Goal: Find specific page/section: Find specific page/section

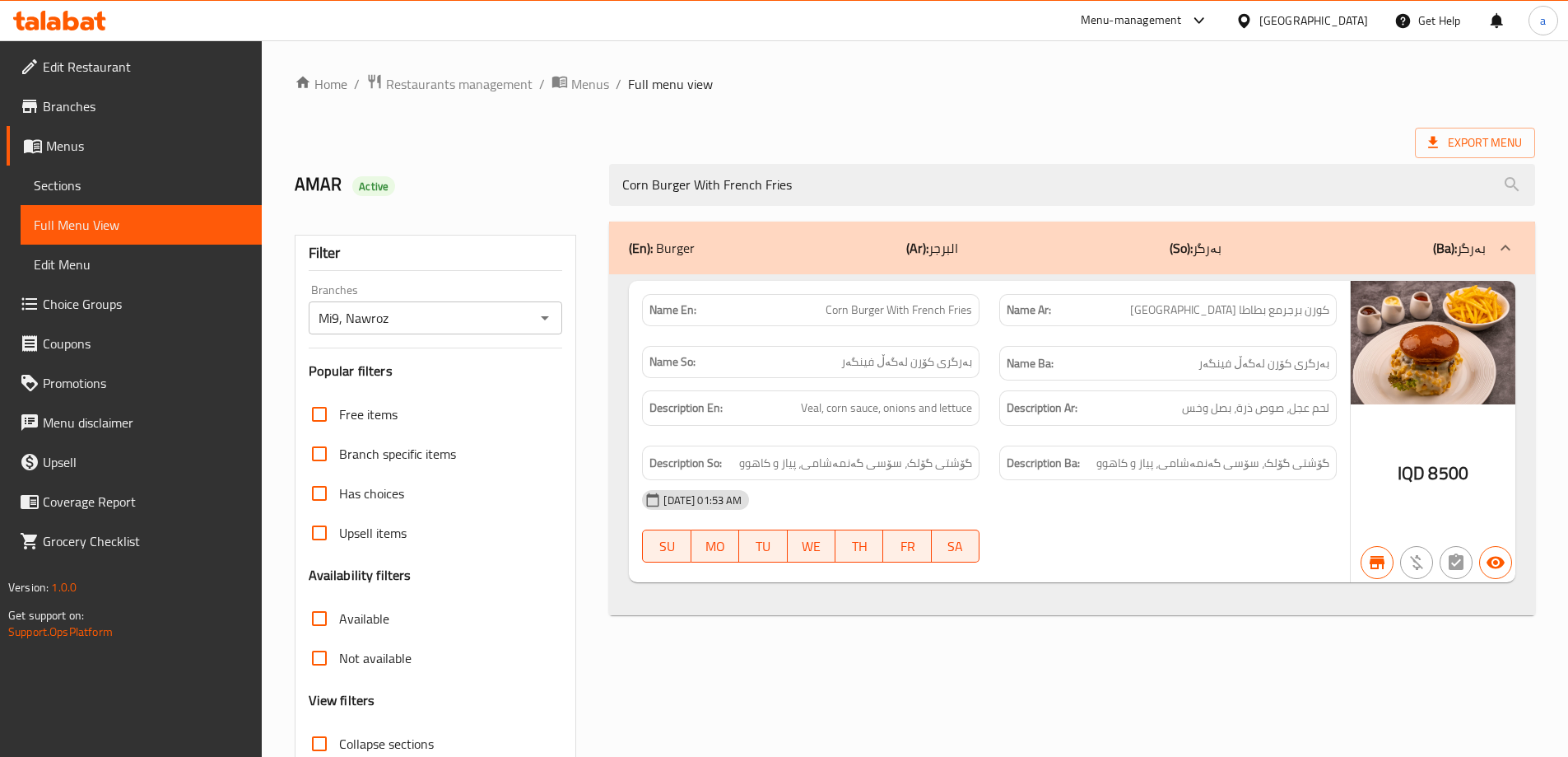
scroll to position [120, 0]
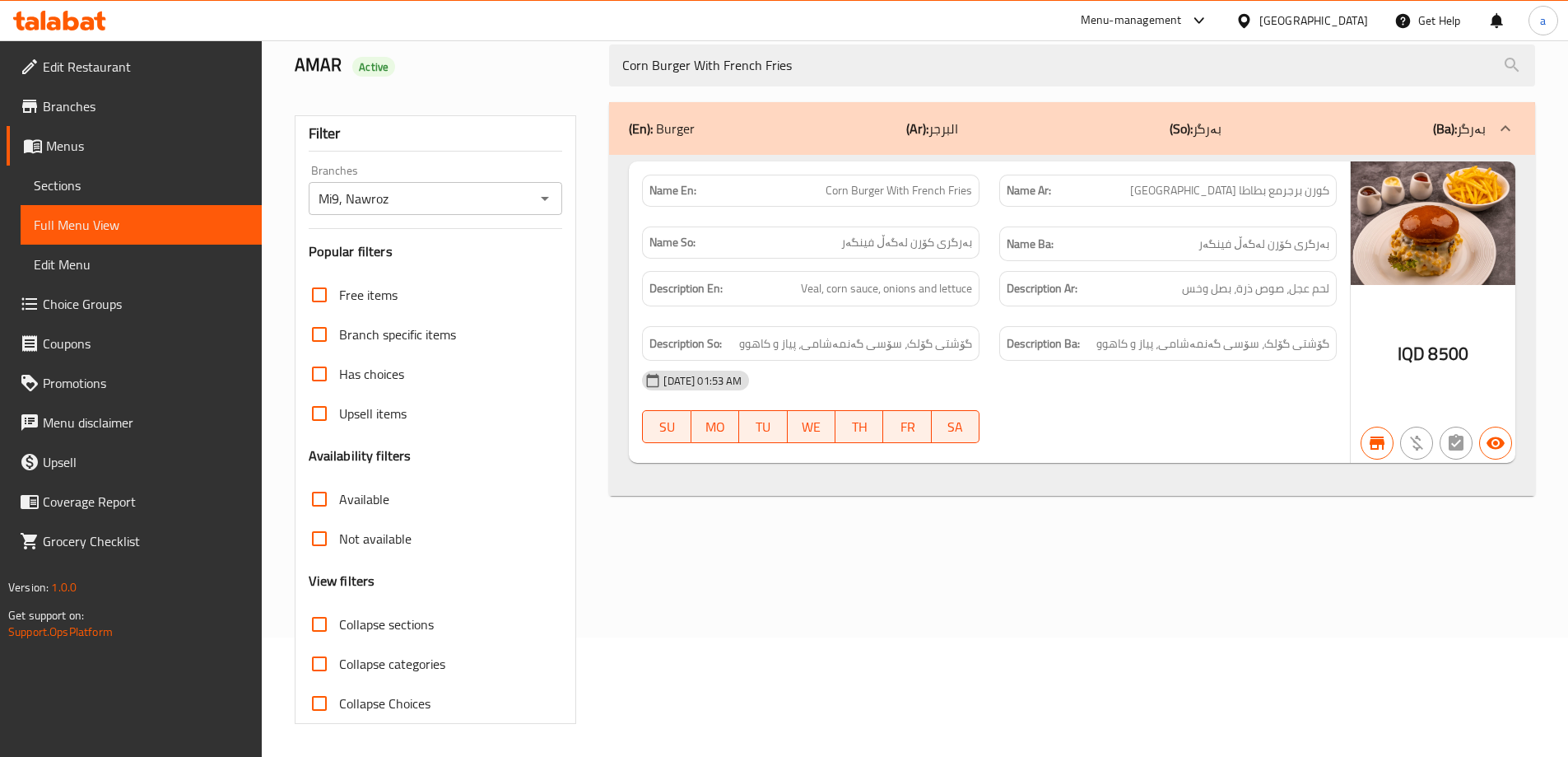
click at [42, 140] on icon at bounding box center [32, 145] width 19 height 19
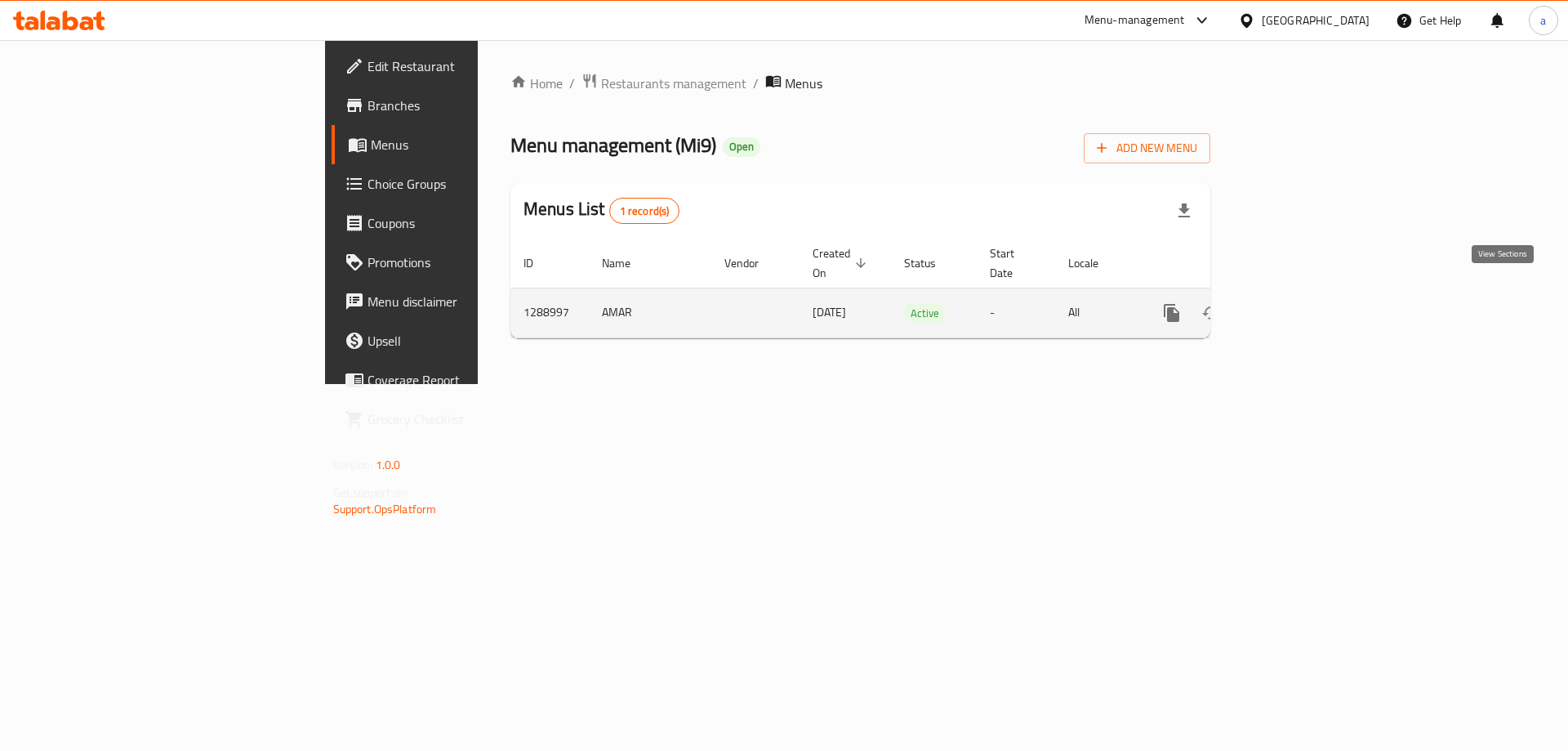
click at [1309, 305] on link "enhanced table" at bounding box center [1290, 313] width 40 height 40
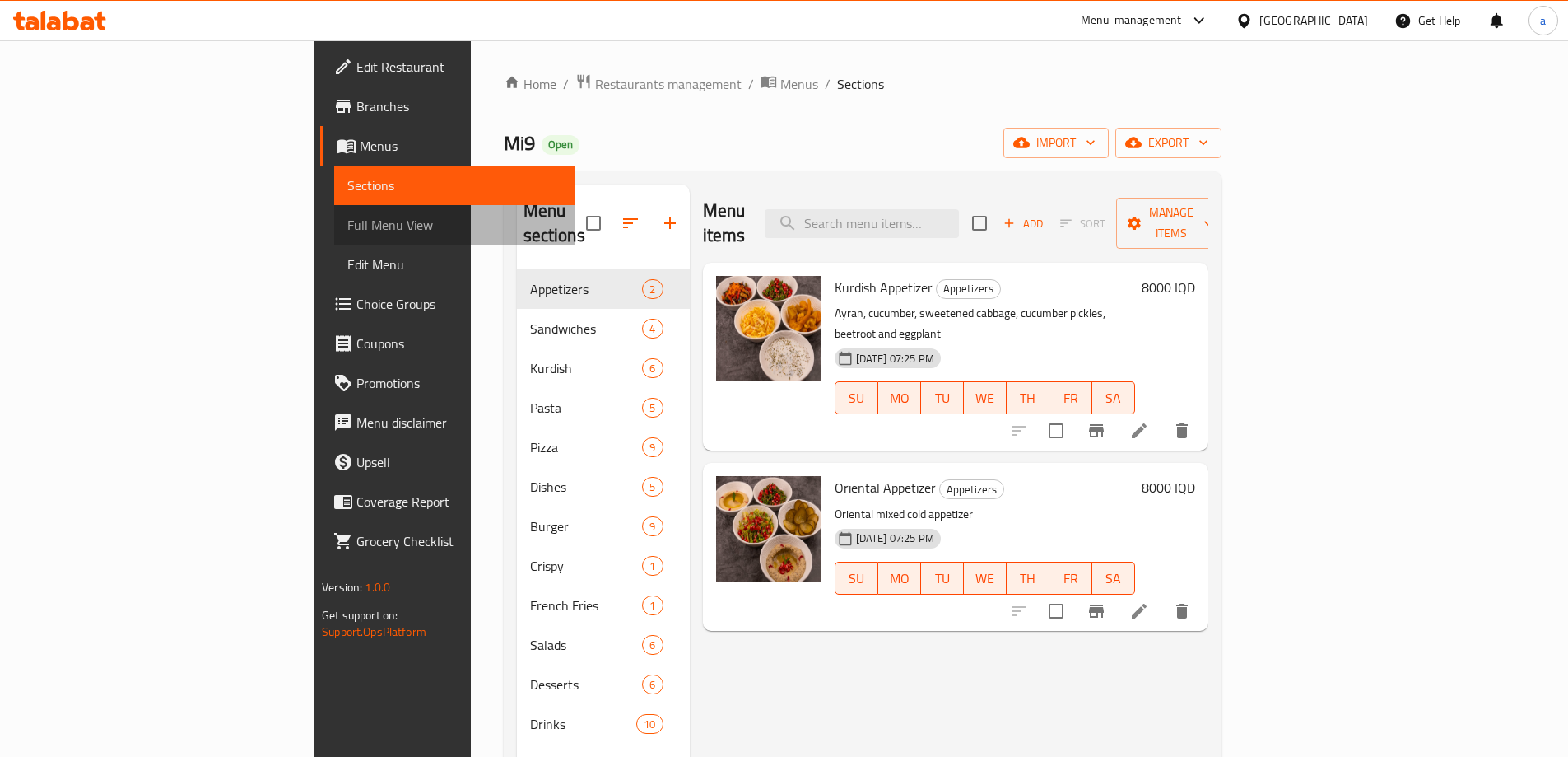
click at [347, 216] on span "Full Menu View" at bounding box center [455, 224] width 215 height 19
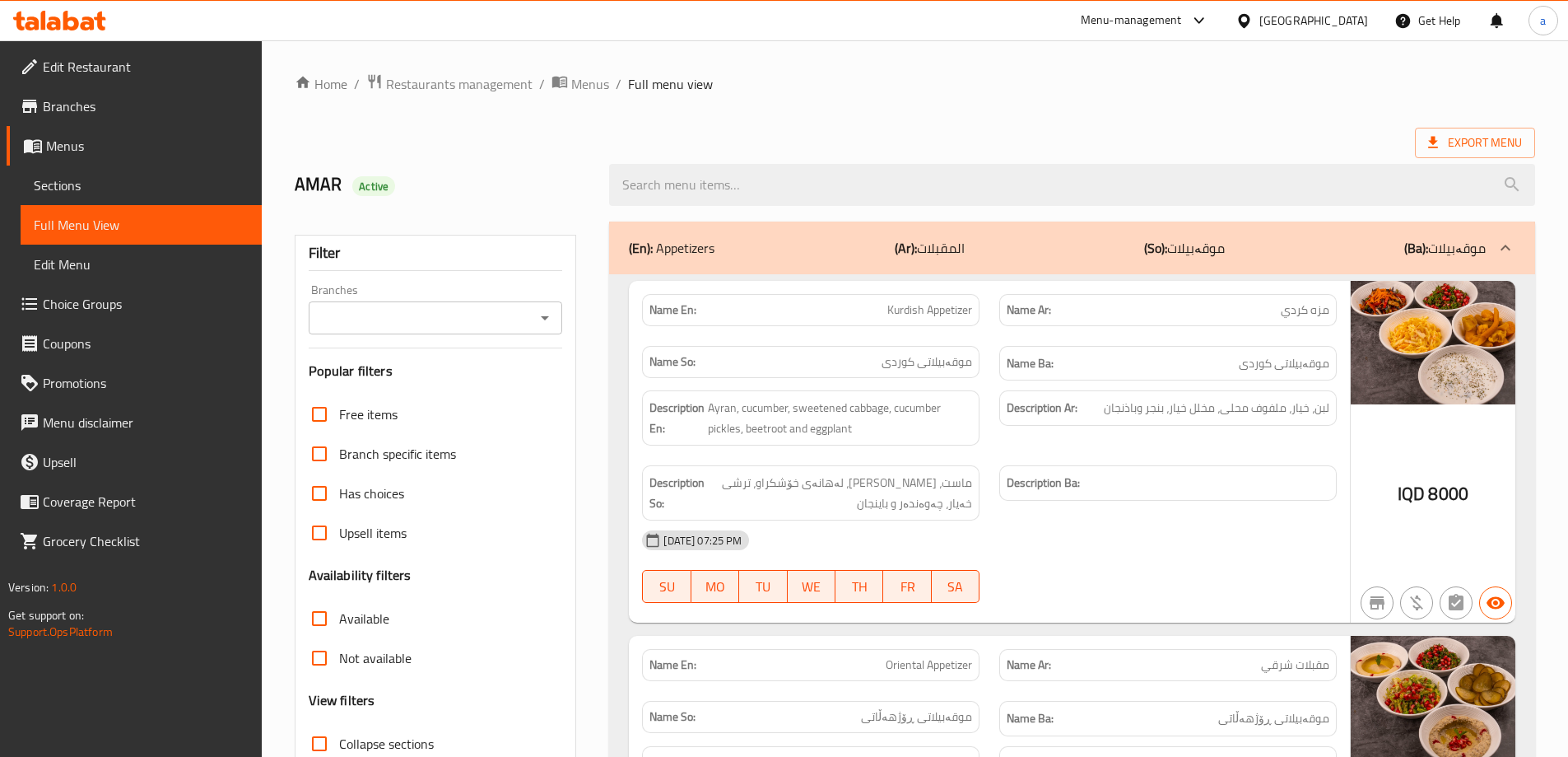
click at [543, 314] on icon "Open" at bounding box center [545, 317] width 19 height 19
click at [549, 310] on icon "Open" at bounding box center [545, 317] width 19 height 19
click at [437, 389] on li "Mi9, Nawroz" at bounding box center [433, 388] width 255 height 30
type input "Mi9, Nawroz"
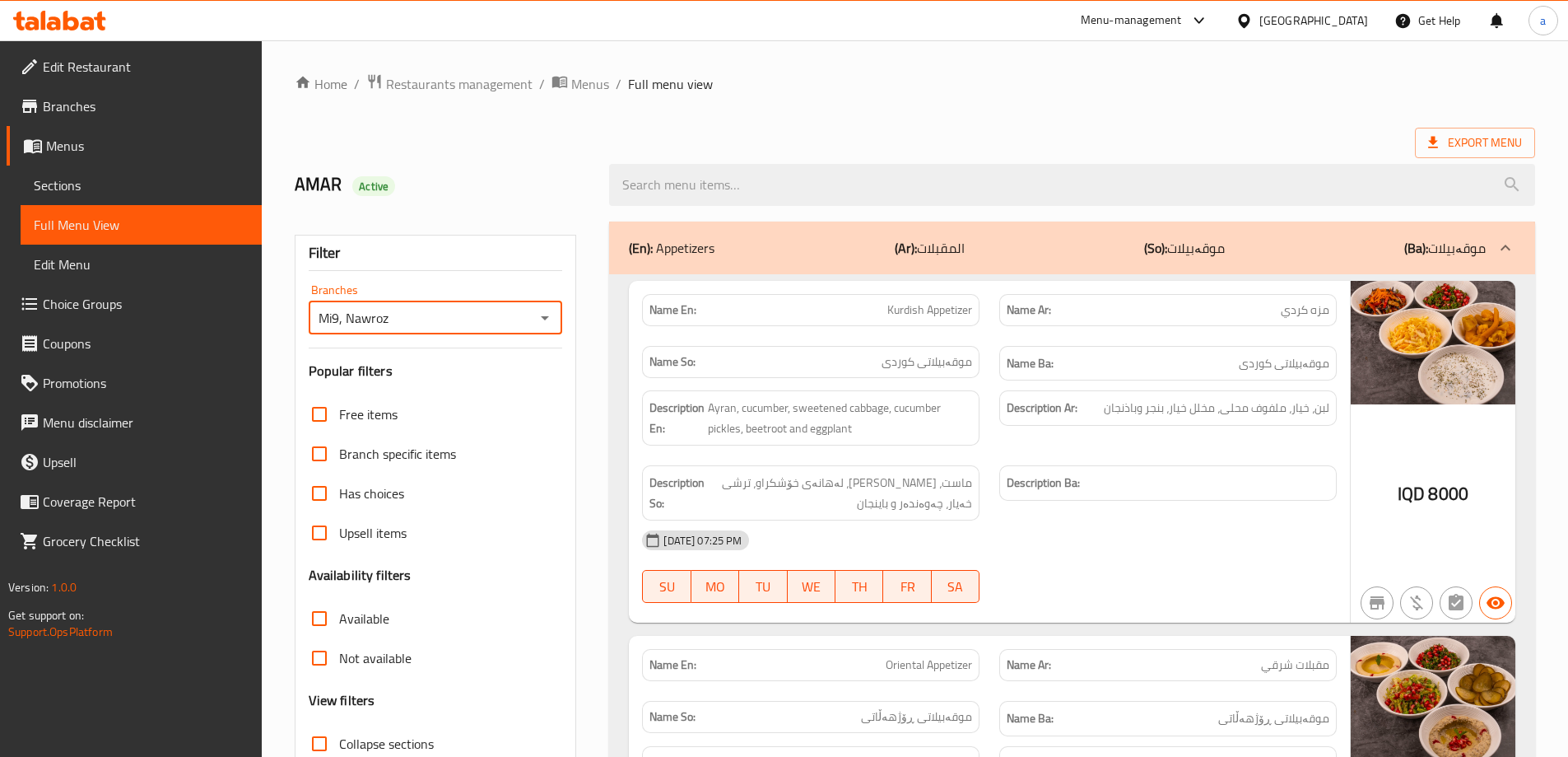
scroll to position [220, 0]
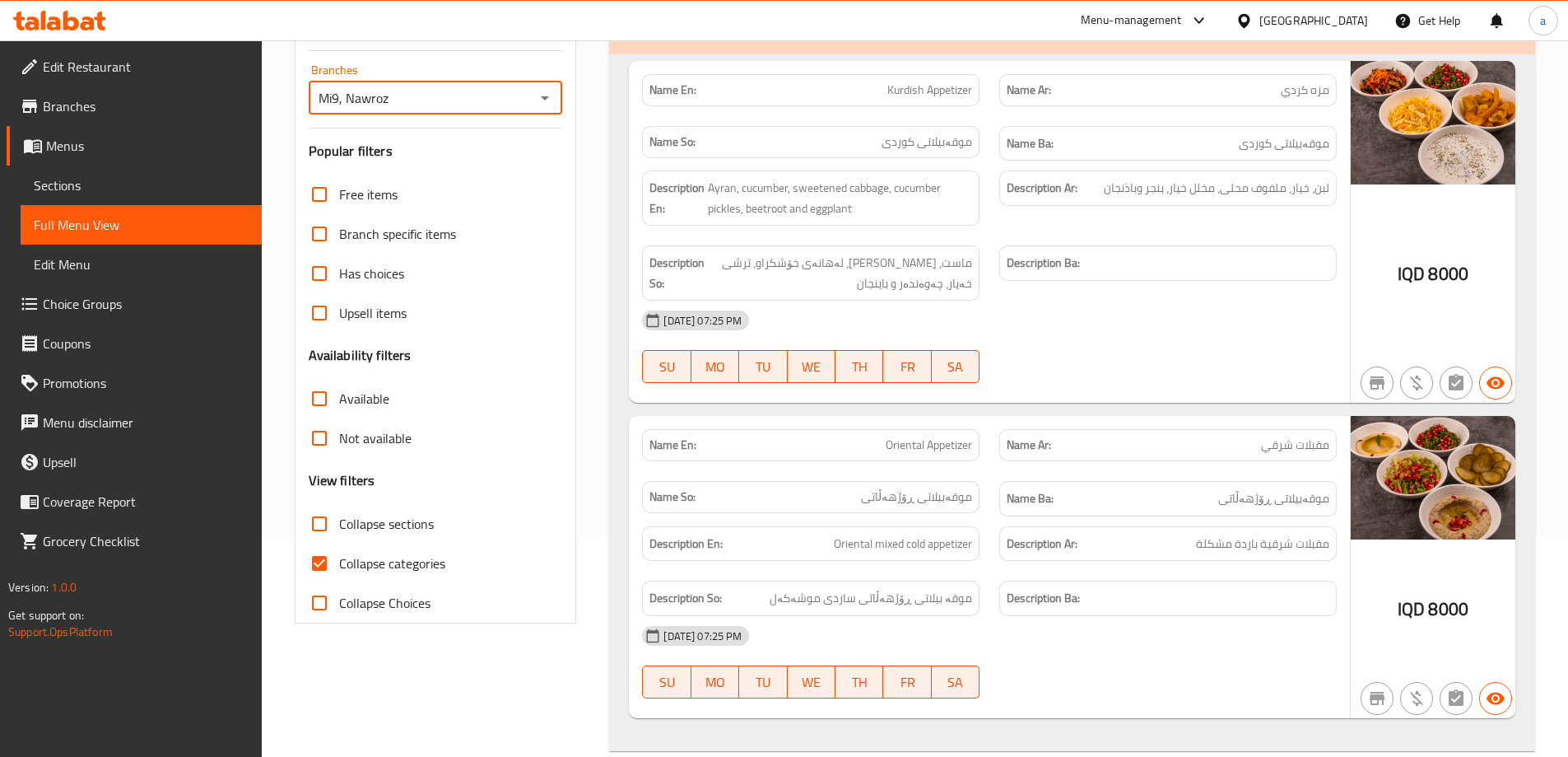
click at [318, 562] on input "Collapse categories" at bounding box center [319, 562] width 40 height 40
checkbox input "false"
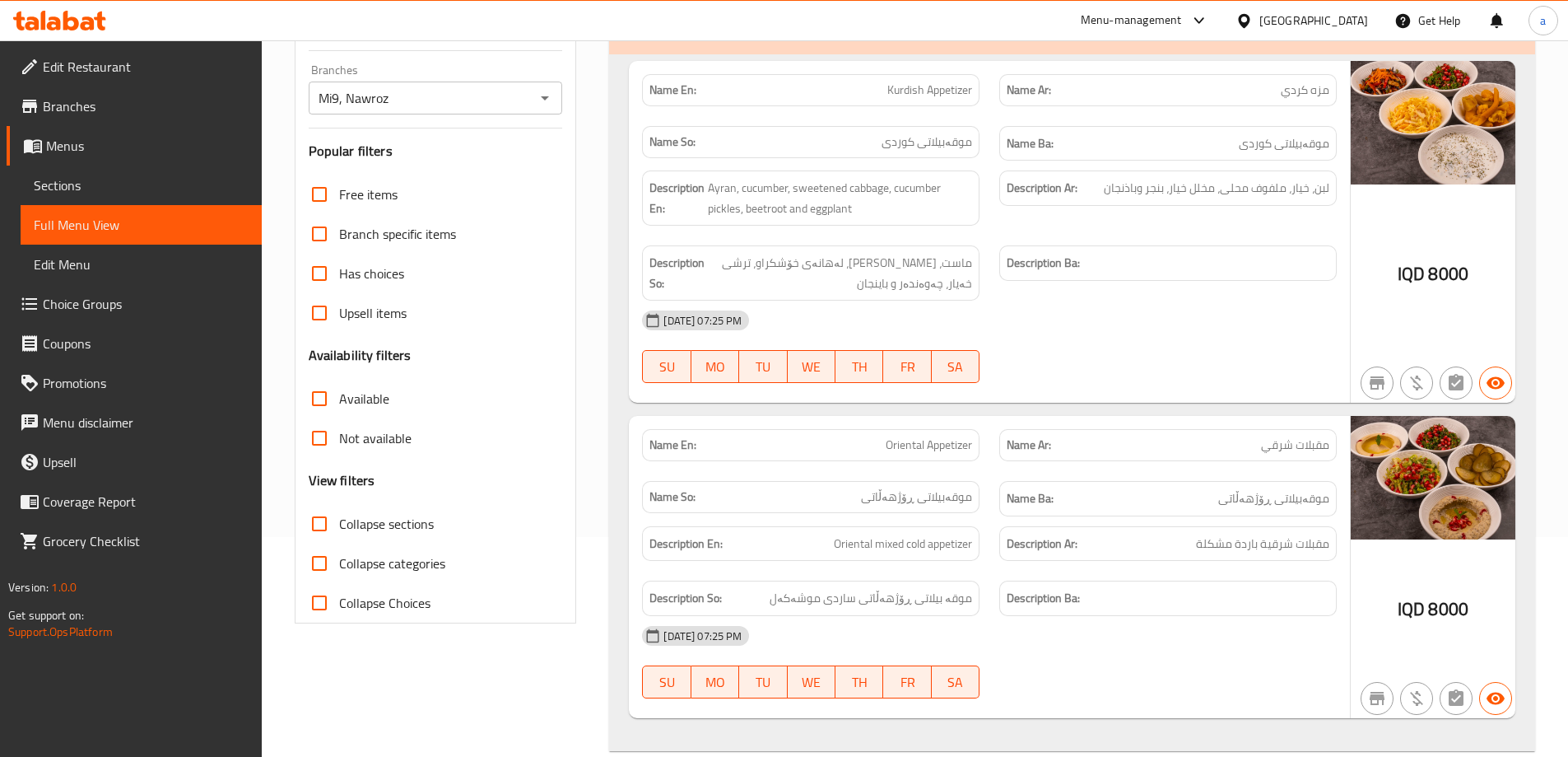
scroll to position [0, 0]
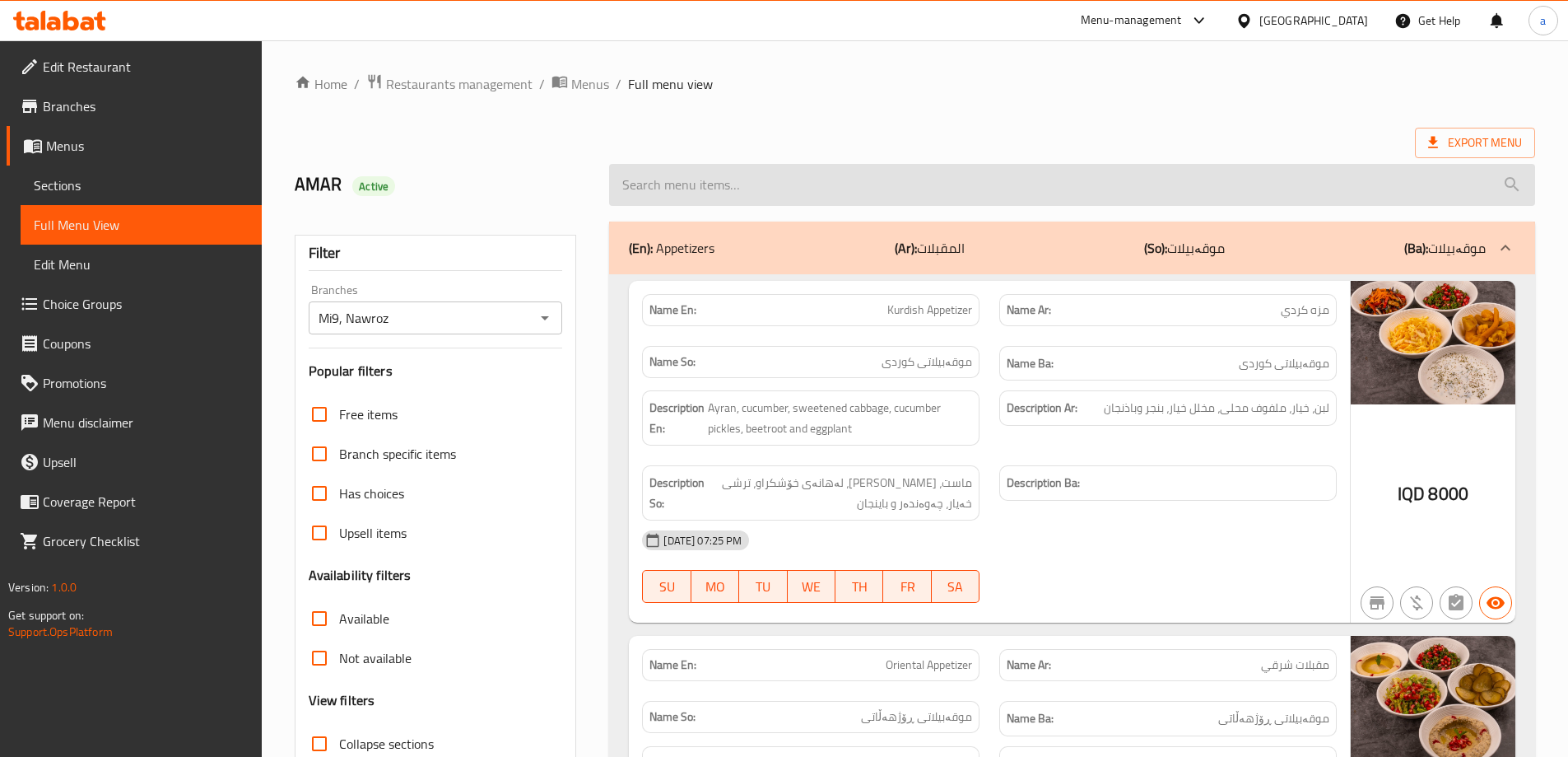
click at [786, 192] on input "search" at bounding box center [1073, 184] width 926 height 42
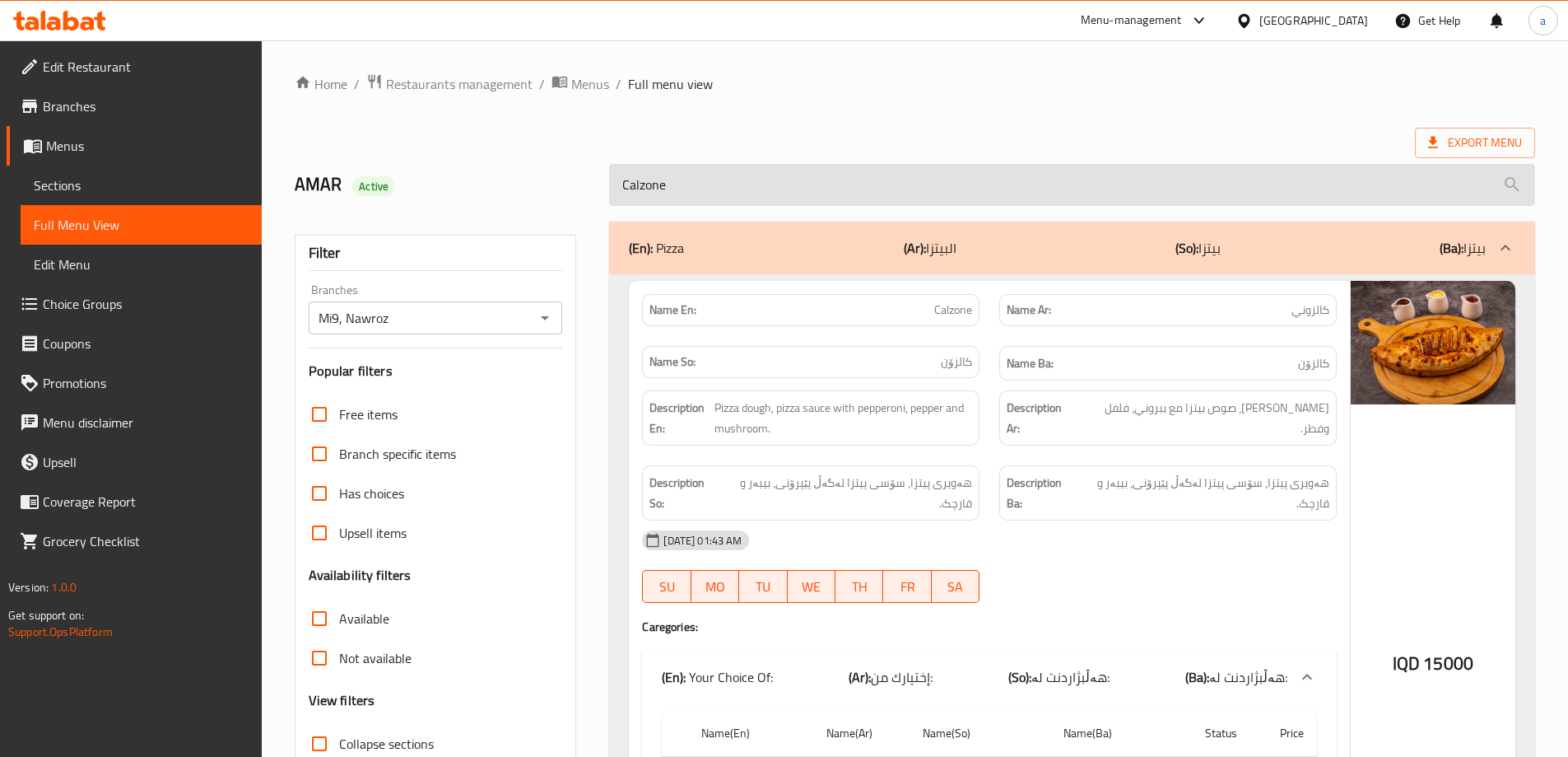
type input "Calzone"
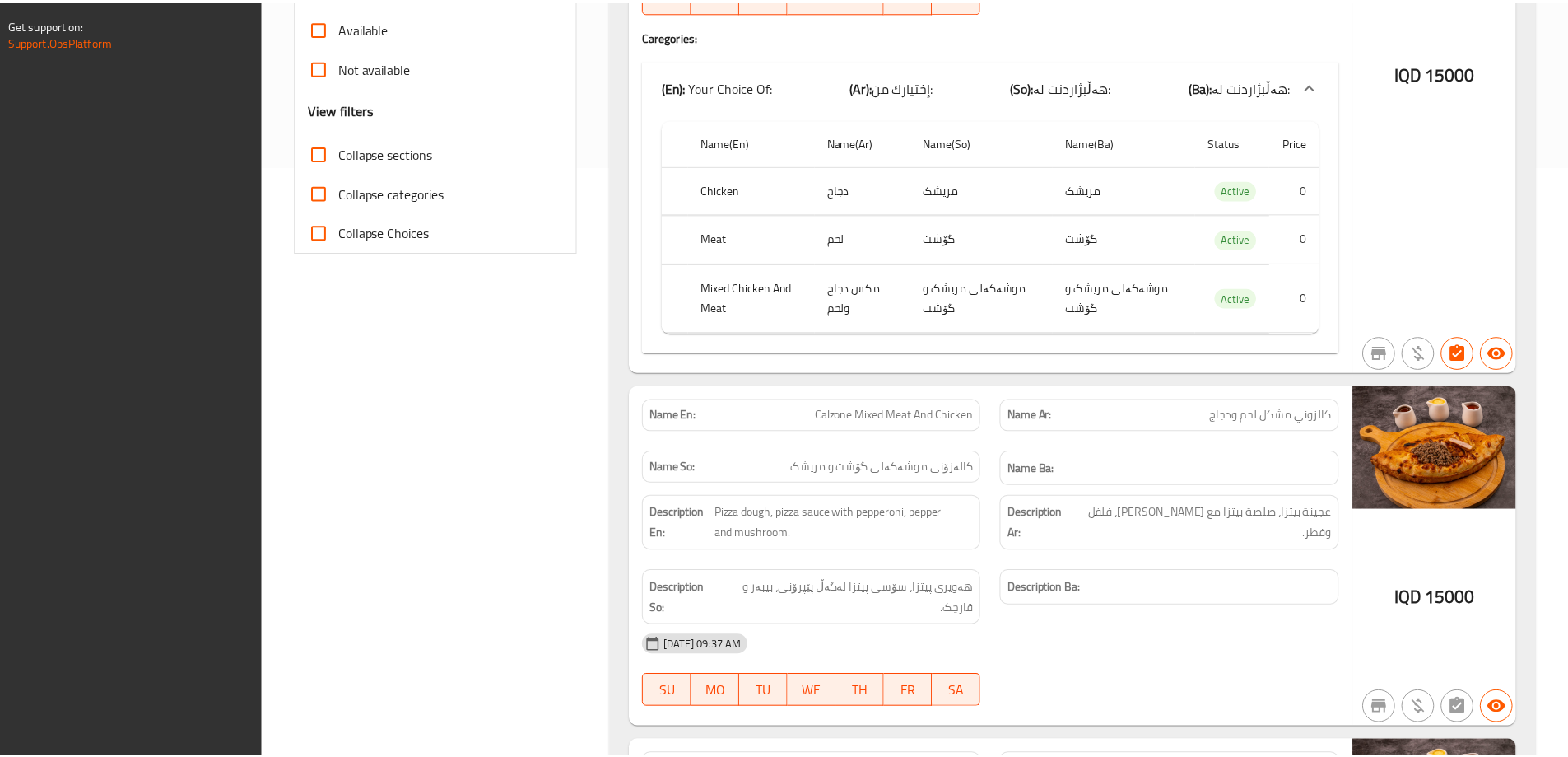
scroll to position [963, 0]
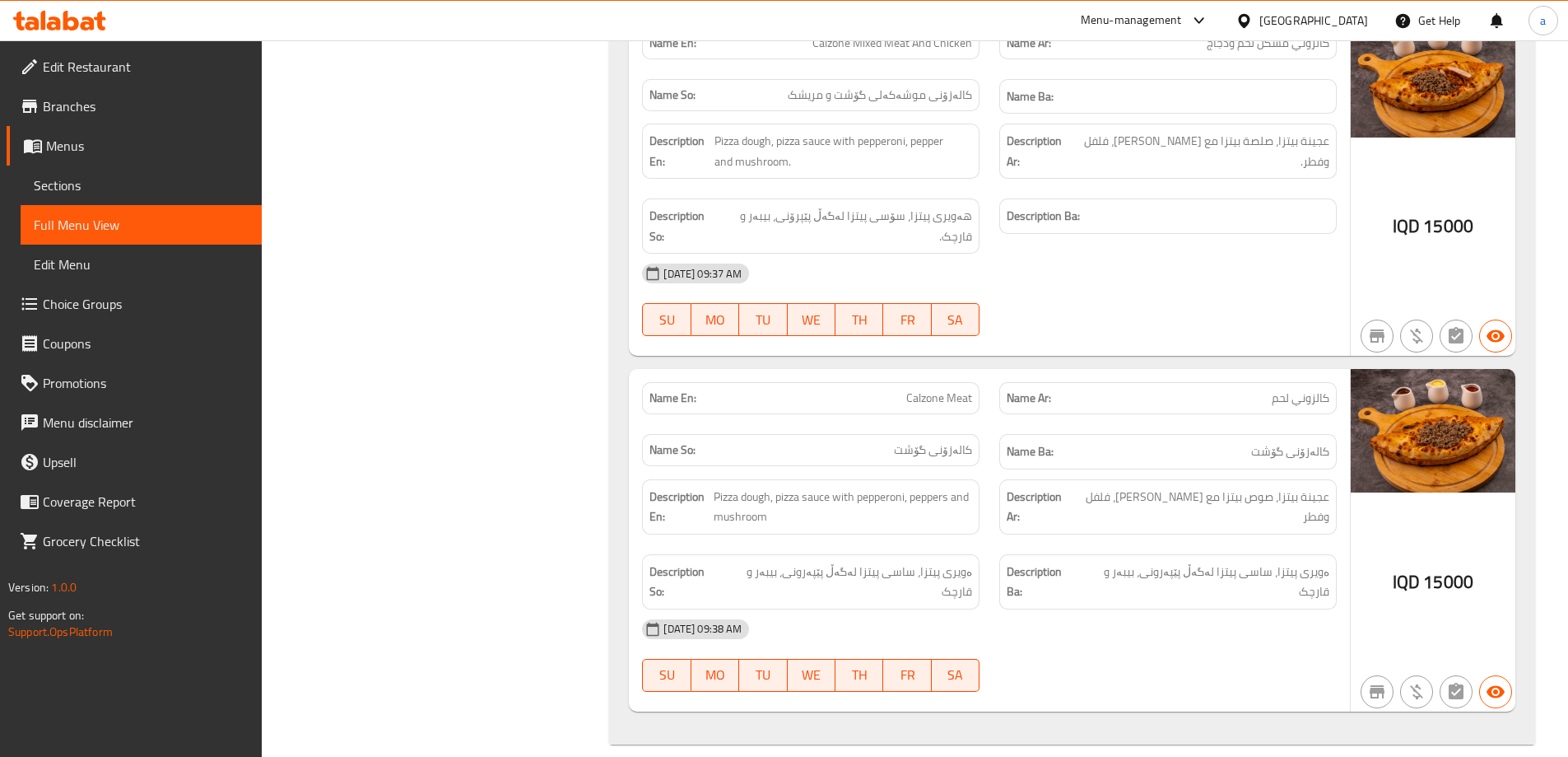
click at [51, 32] on div at bounding box center [59, 20] width 119 height 33
click at [56, 20] on icon at bounding box center [54, 23] width 14 height 14
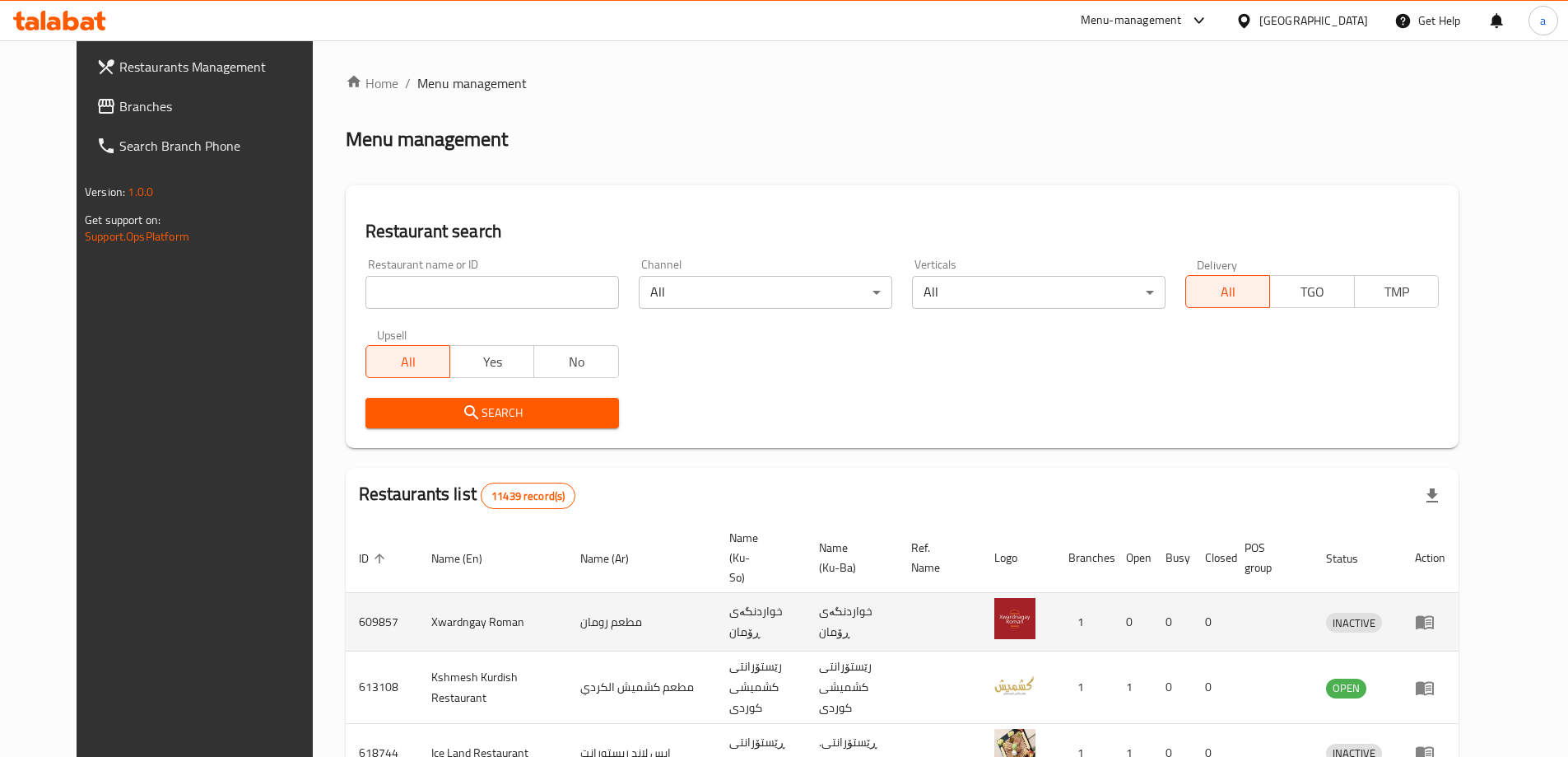
click at [1435, 612] on icon "enhanced table" at bounding box center [1424, 621] width 19 height 19
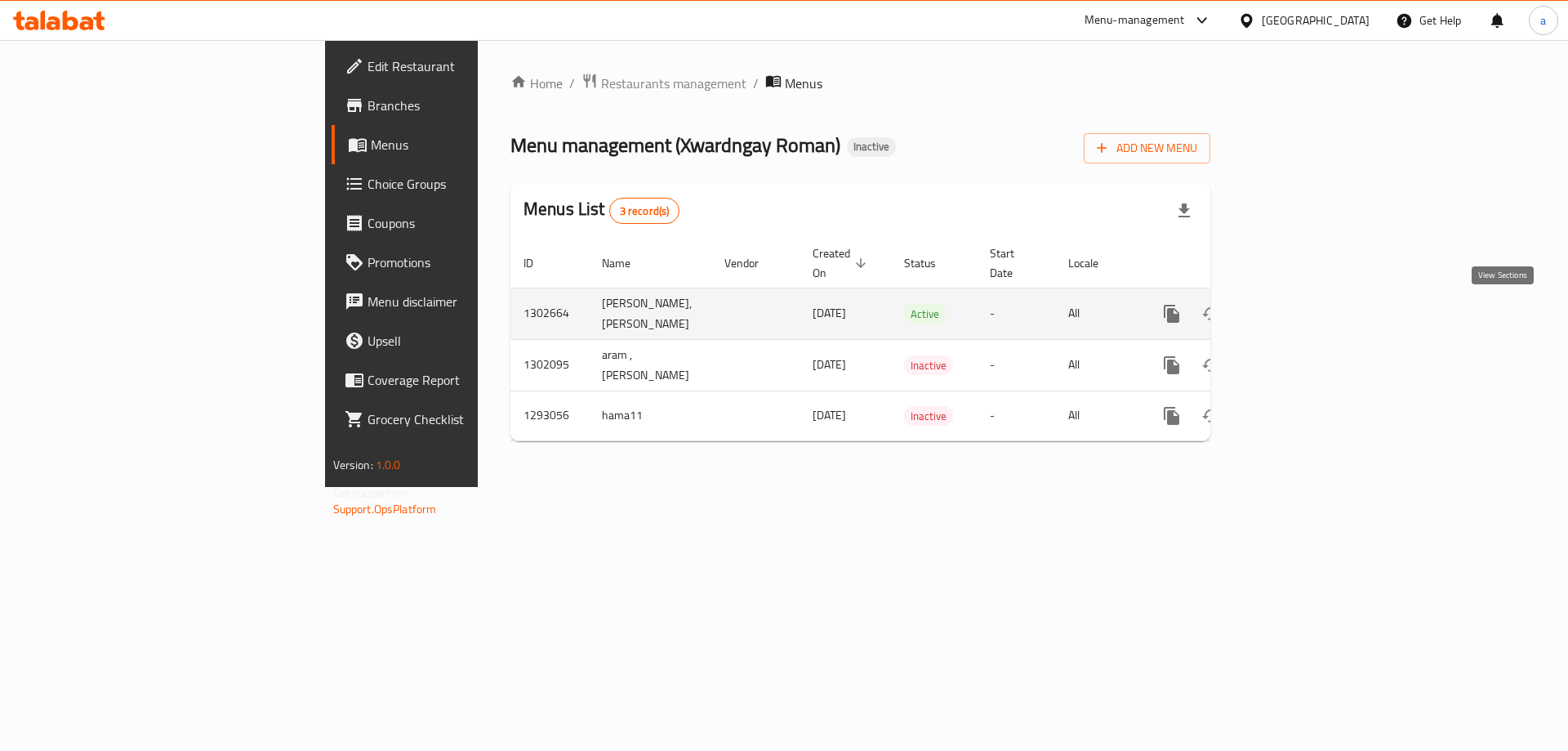
click at [1300, 324] on icon "enhanced table" at bounding box center [1289, 313] width 19 height 19
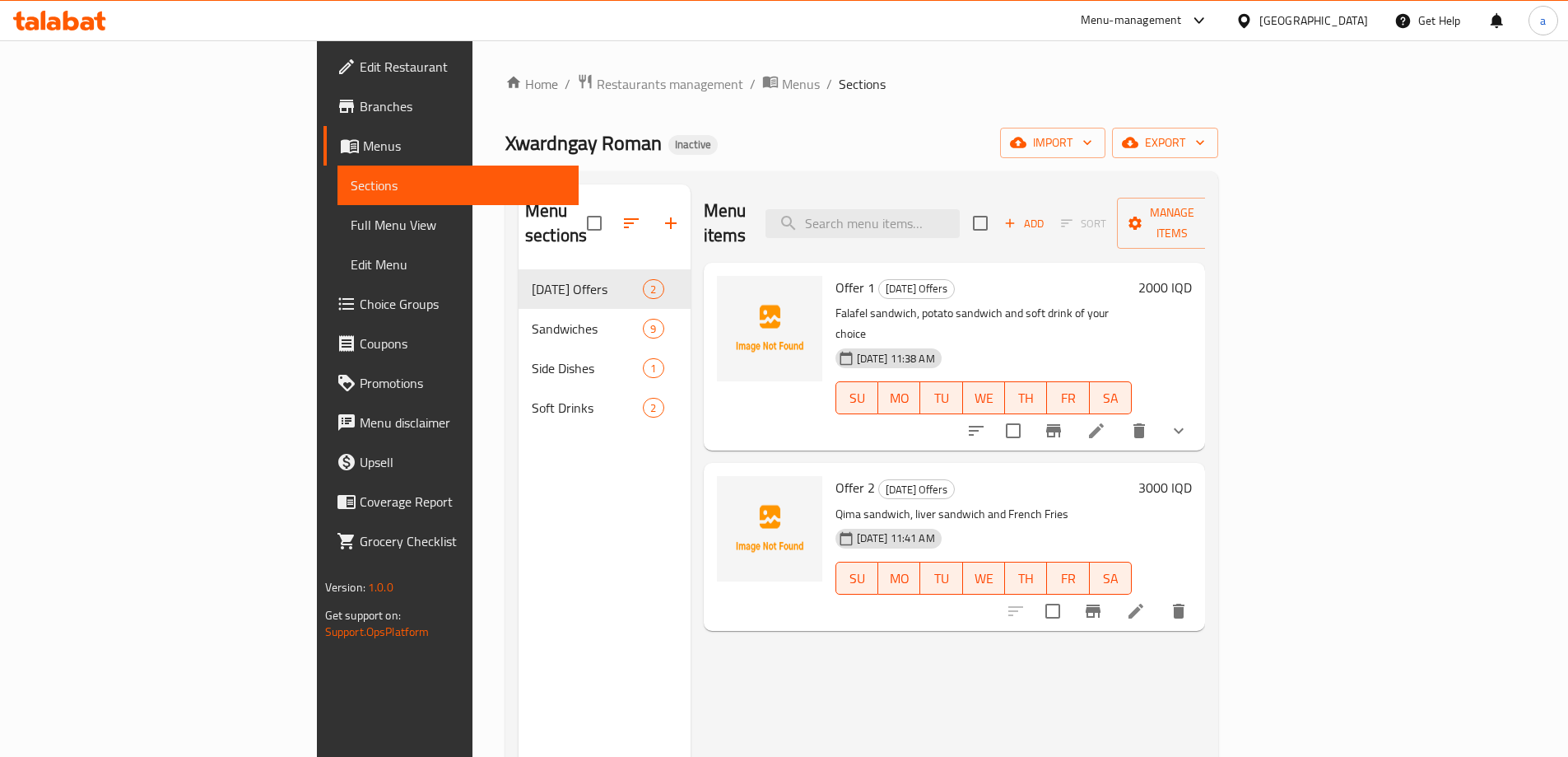
click at [359, 103] on span "Branches" at bounding box center [462, 106] width 206 height 19
